Goal: Information Seeking & Learning: Learn about a topic

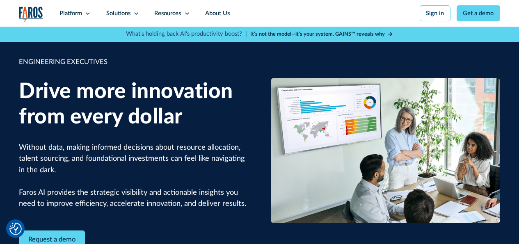
click at [347, 32] on strong "It’s not the model—it’s your system. GAINS™ reveals why" at bounding box center [317, 34] width 134 height 5
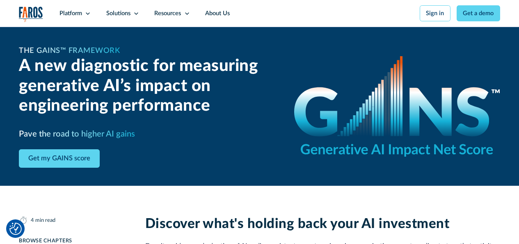
scroll to position [82, 0]
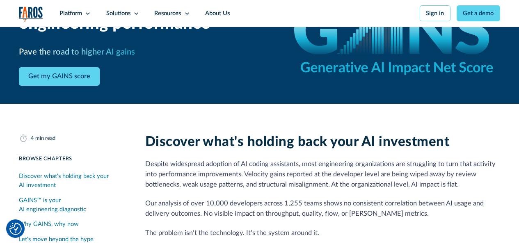
click at [52, 181] on div "Discover what's holding back your AI investment" at bounding box center [73, 181] width 108 height 18
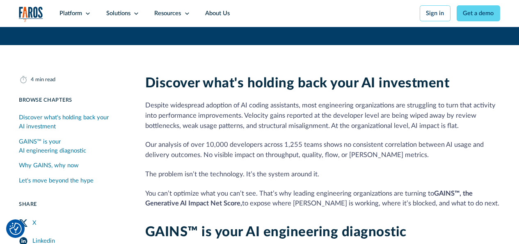
scroll to position [175, 0]
